Goal: Task Accomplishment & Management: Complete application form

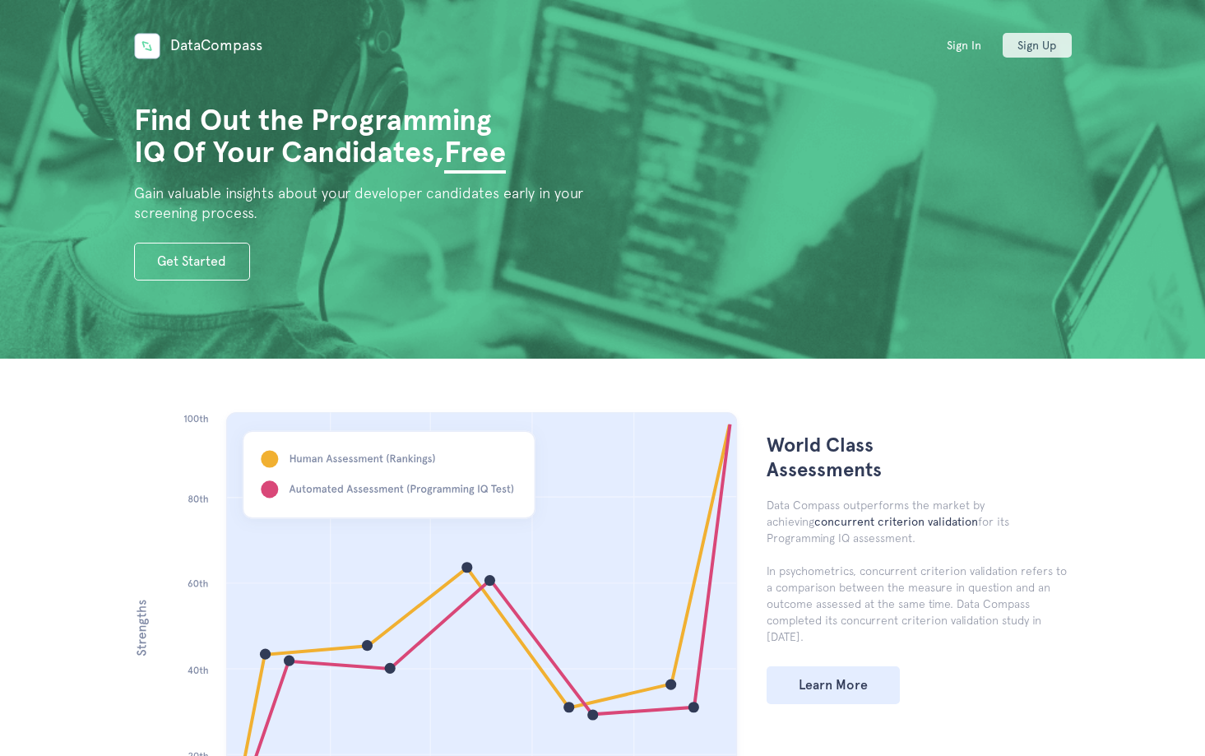
click at [1030, 47] on link "Sign Up" at bounding box center [1036, 45] width 69 height 25
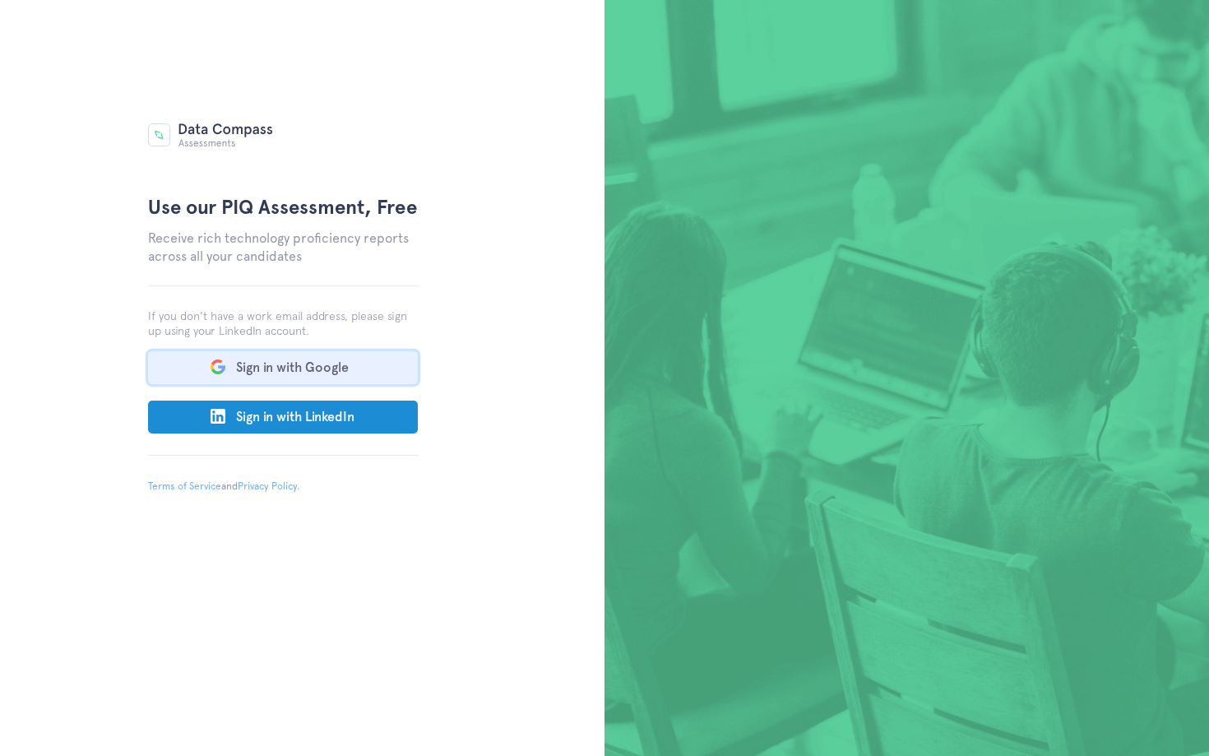
click at [388, 368] on button "Sign in with Google" at bounding box center [283, 367] width 270 height 33
